Goal: Task Accomplishment & Management: Use online tool/utility

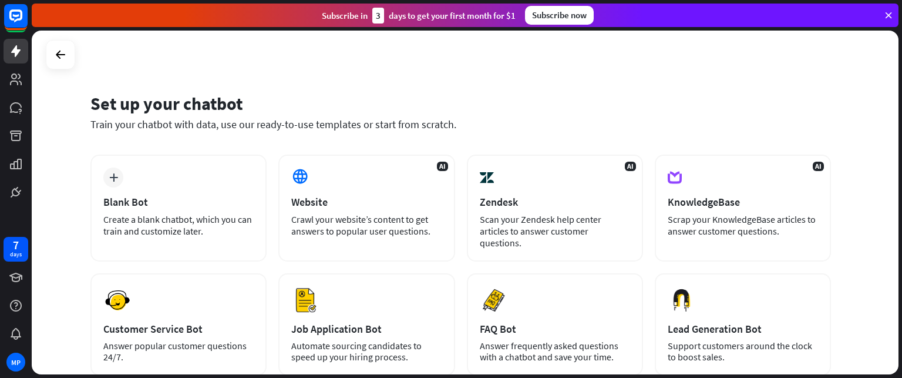
click at [210, 177] on div "plus Blank Bot Create a blank chatbot, which you can train and customize later." at bounding box center [178, 207] width 176 height 107
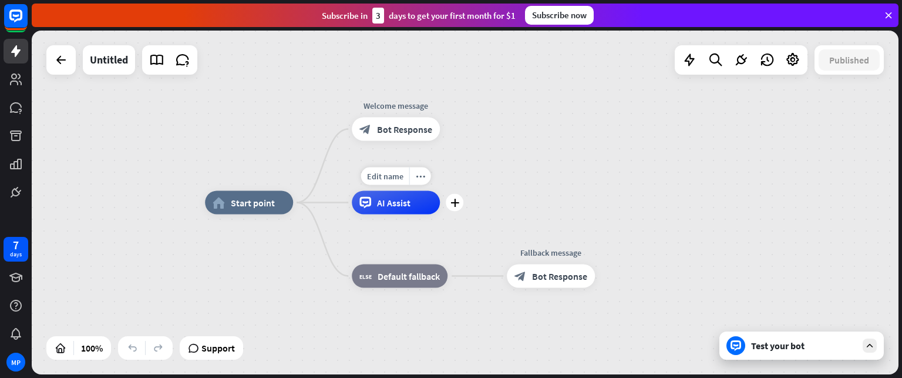
click at [368, 211] on div "AI Assist" at bounding box center [396, 202] width 88 height 23
click at [238, 273] on div "home_2 Start point Welcome message block_bot_response Bot Response AI Assist bl…" at bounding box center [638, 375] width 867 height 344
click at [251, 200] on span "Start point" at bounding box center [253, 203] width 44 height 12
click at [143, 122] on div "home_2 Start point Welcome message block_bot_response Bot Response AI Assist bl…" at bounding box center [465, 203] width 867 height 344
click at [18, 87] on link at bounding box center [16, 79] width 25 height 25
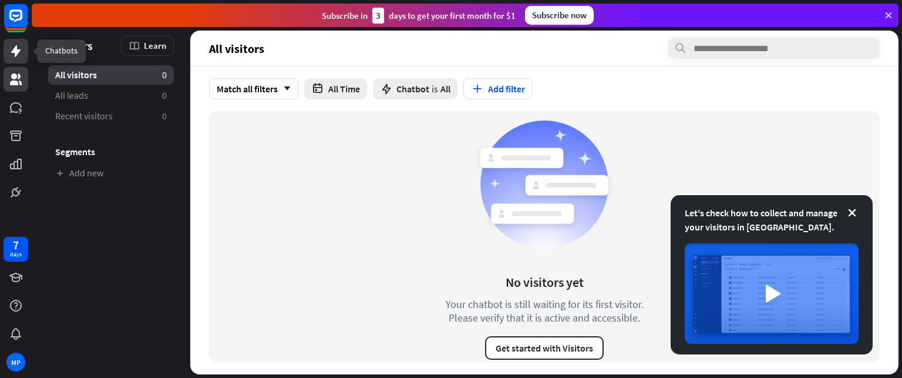
click at [14, 57] on icon at bounding box center [16, 51] width 14 height 14
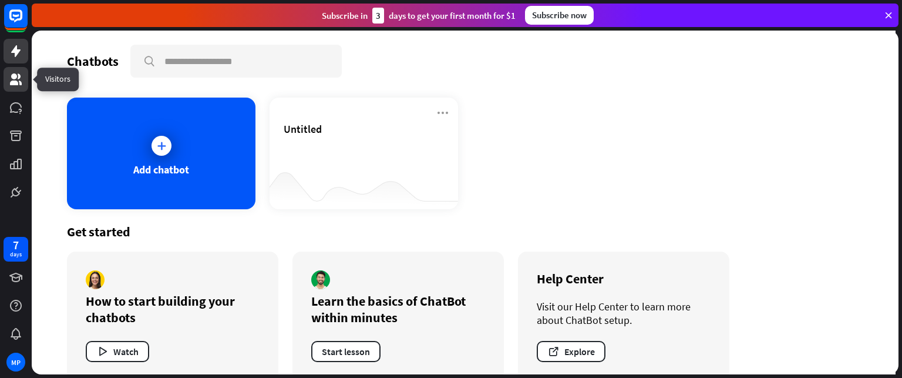
click at [12, 75] on icon at bounding box center [16, 79] width 12 height 12
